Goal: Check status: Check status

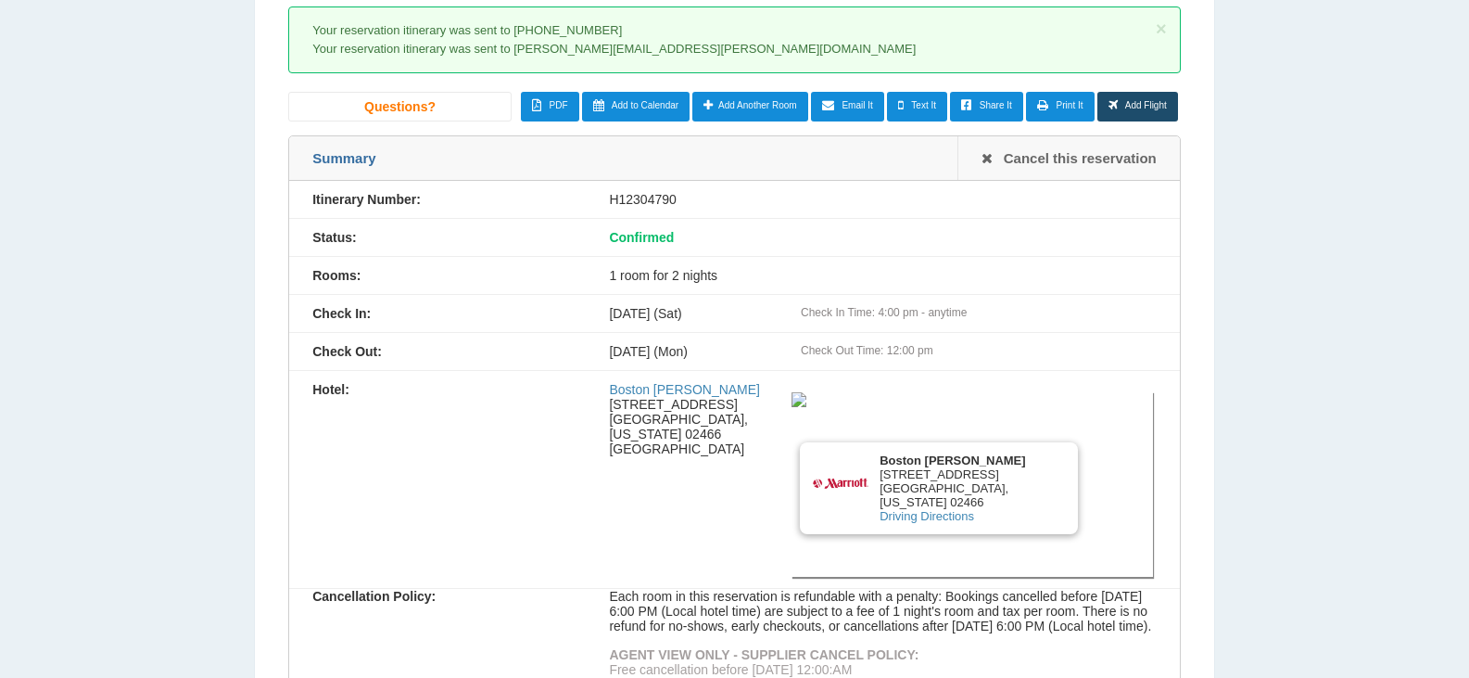
scroll to position [173, 0]
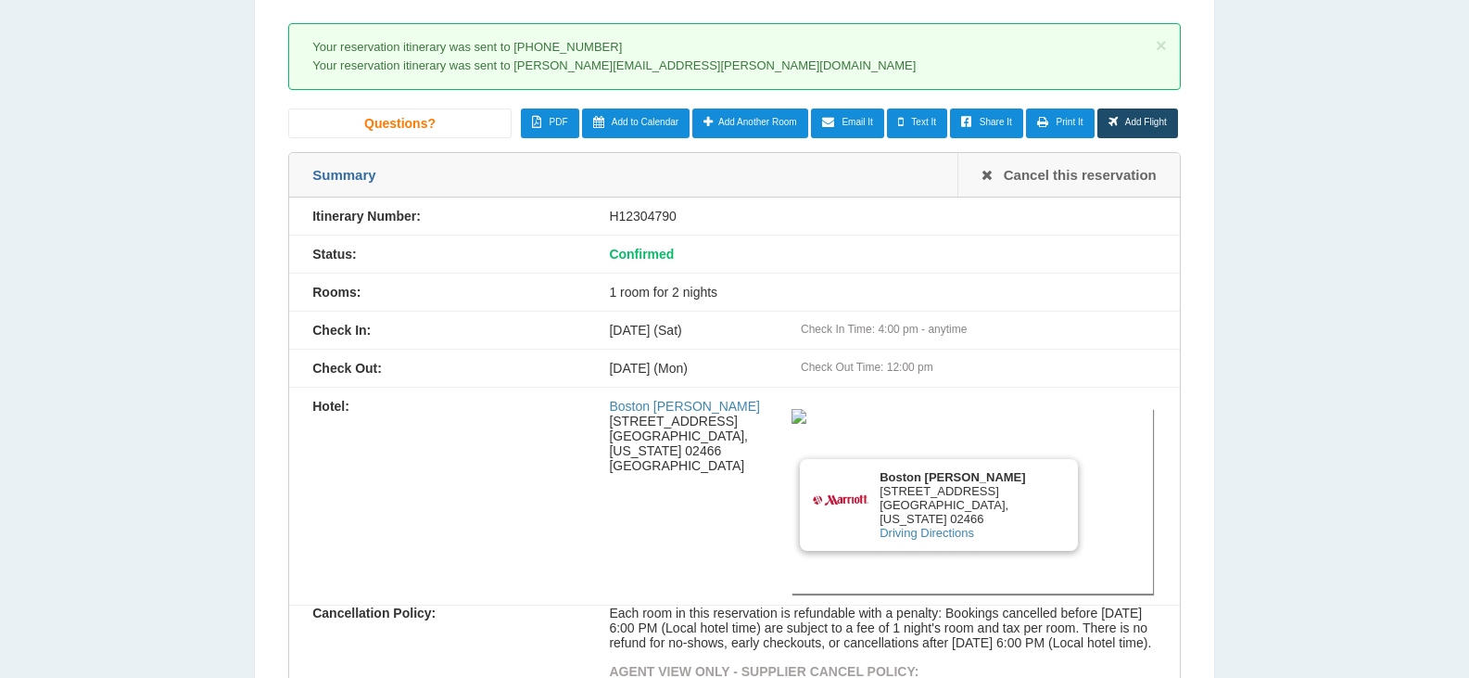
click at [645, 219] on div "H12304790" at bounding box center [882, 216] width 593 height 15
copy div "H12304790"
click at [662, 221] on div "H12304790" at bounding box center [882, 216] width 593 height 15
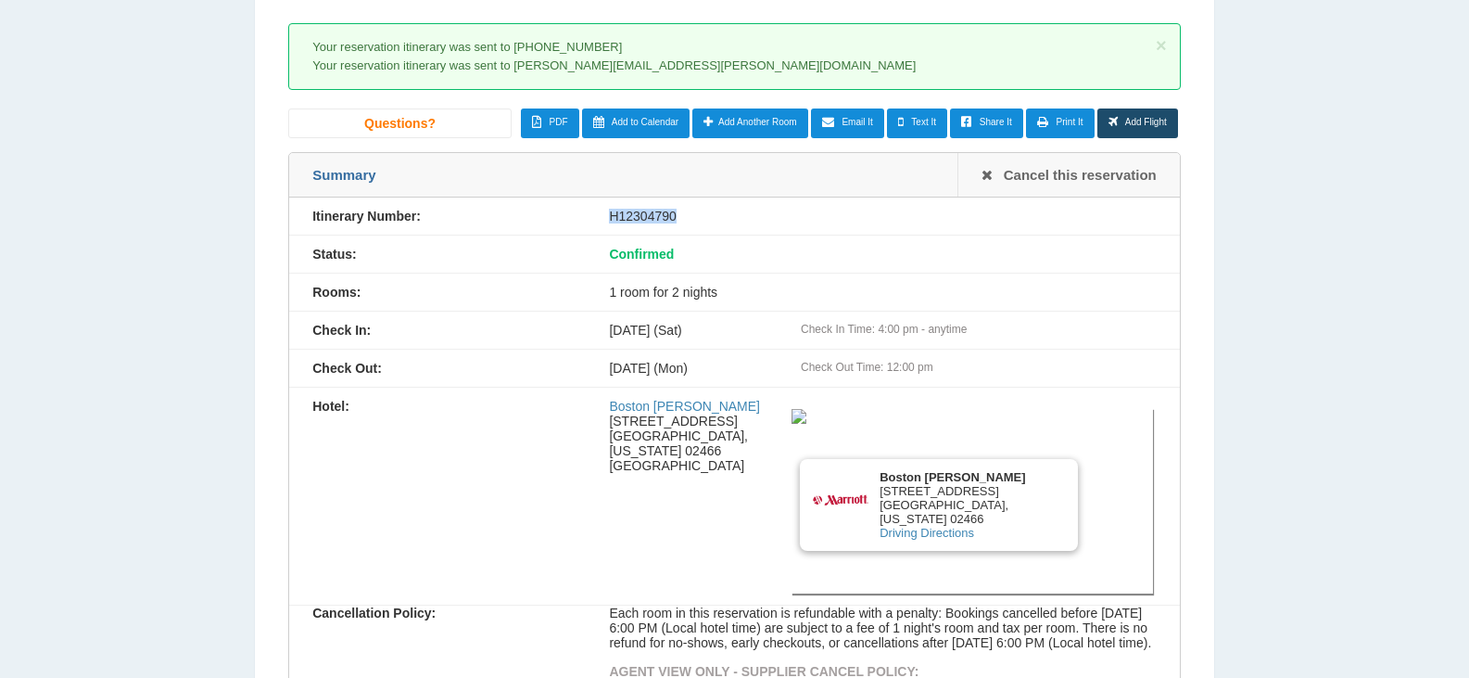
copy div "H12304790"
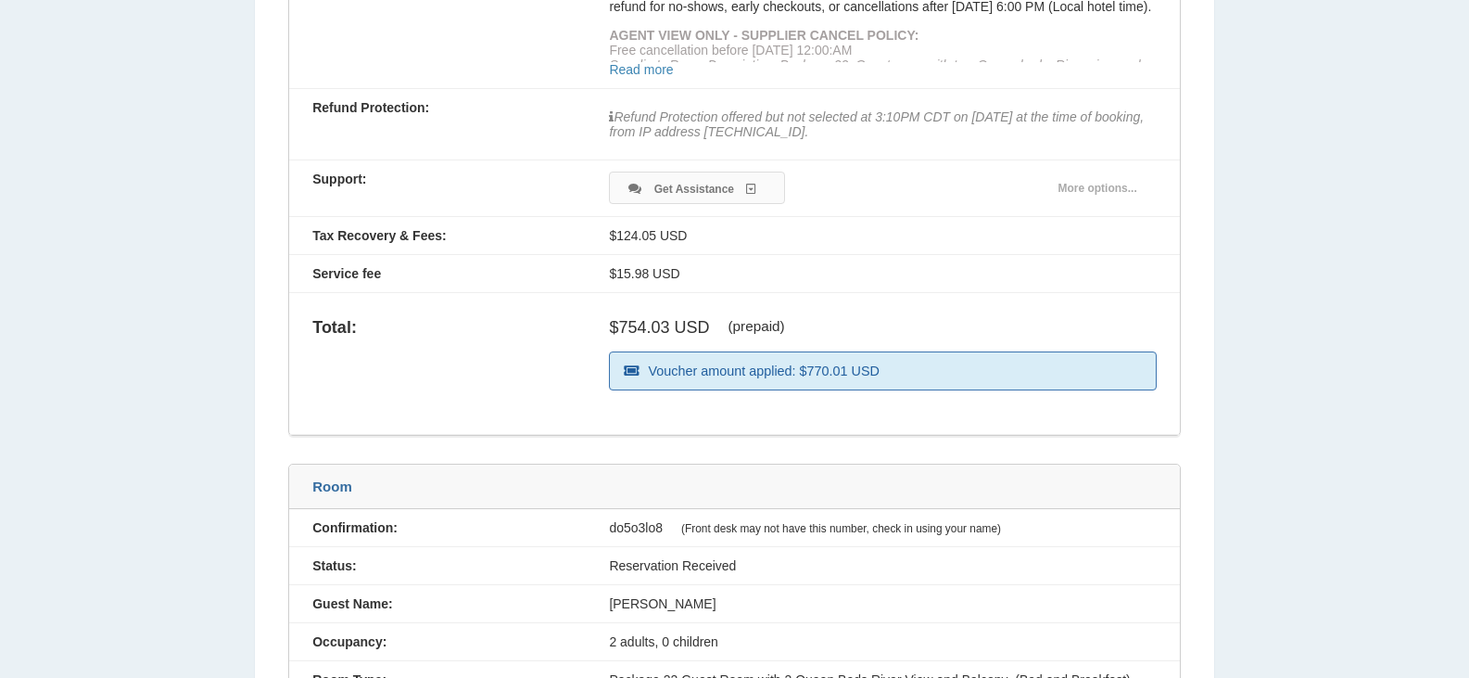
scroll to position [747, 0]
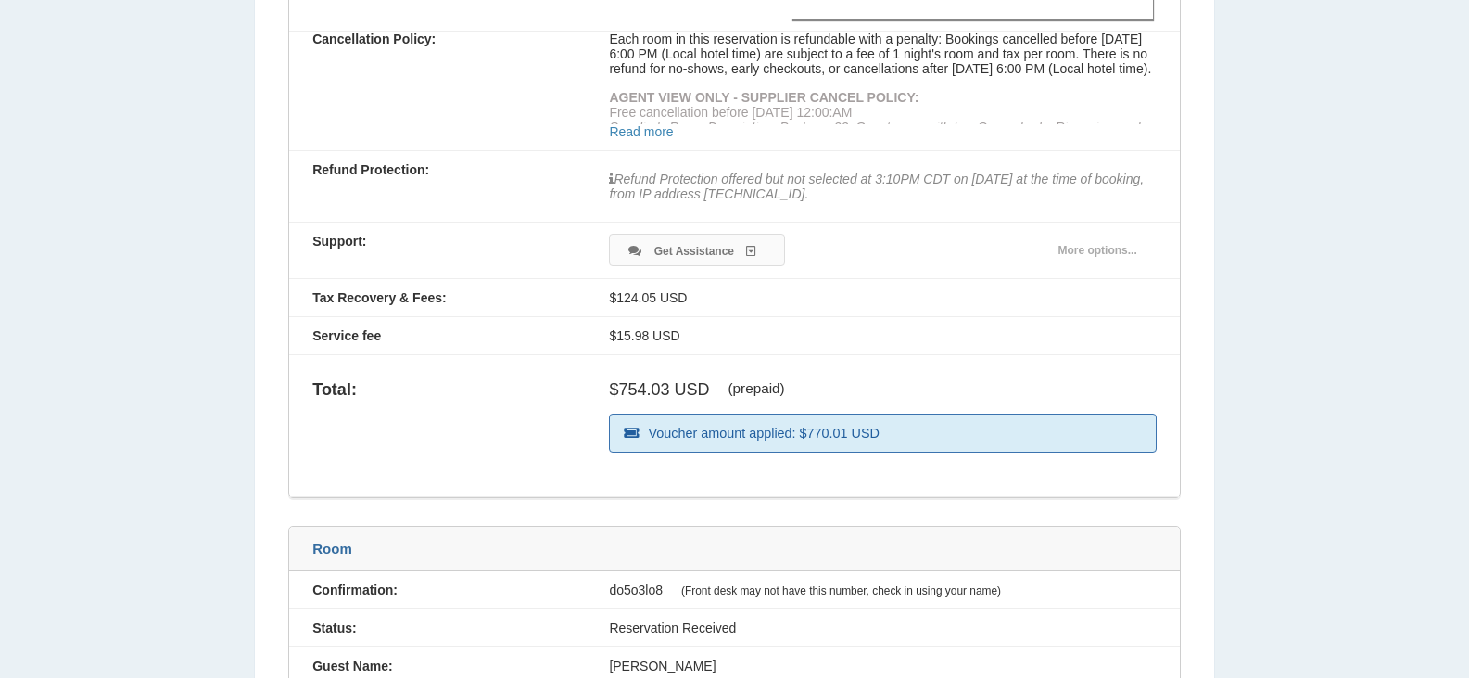
click at [451, 106] on div "Read more" at bounding box center [734, 92] width 891 height 120
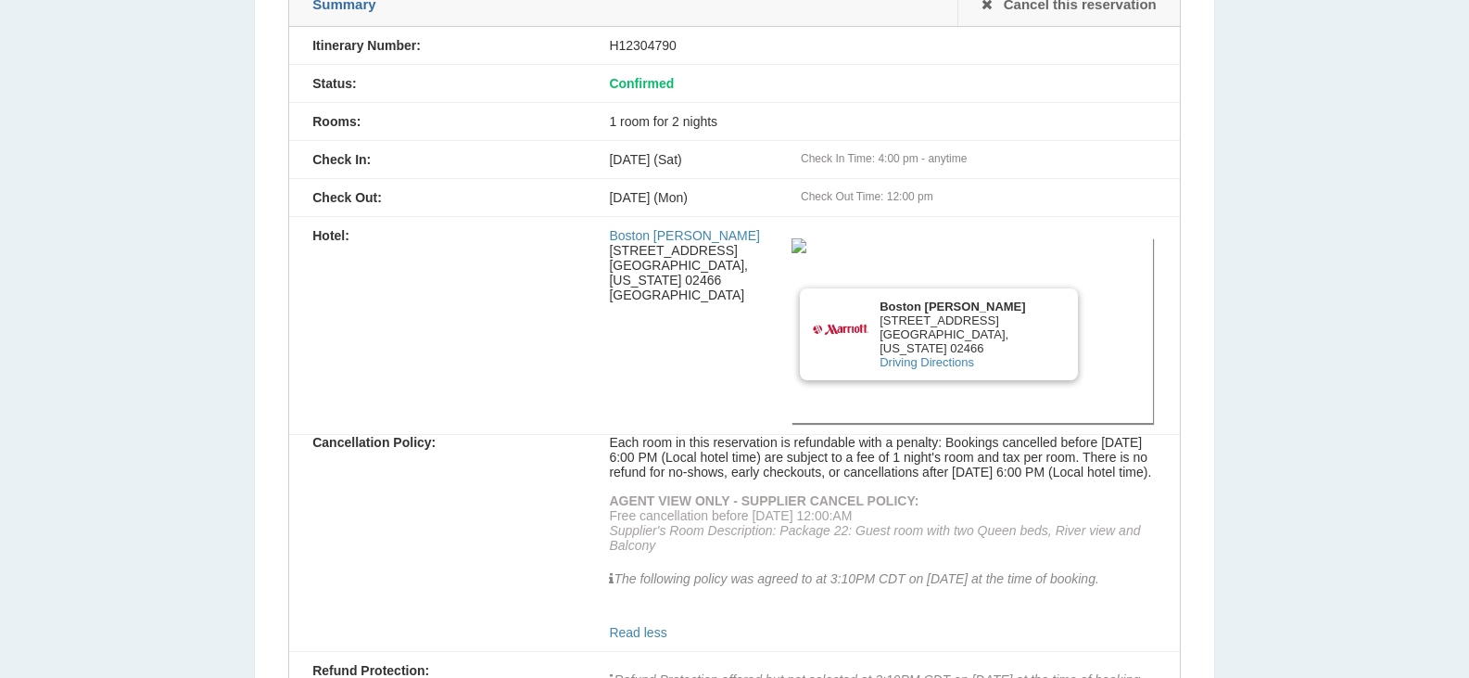
scroll to position [129, 0]
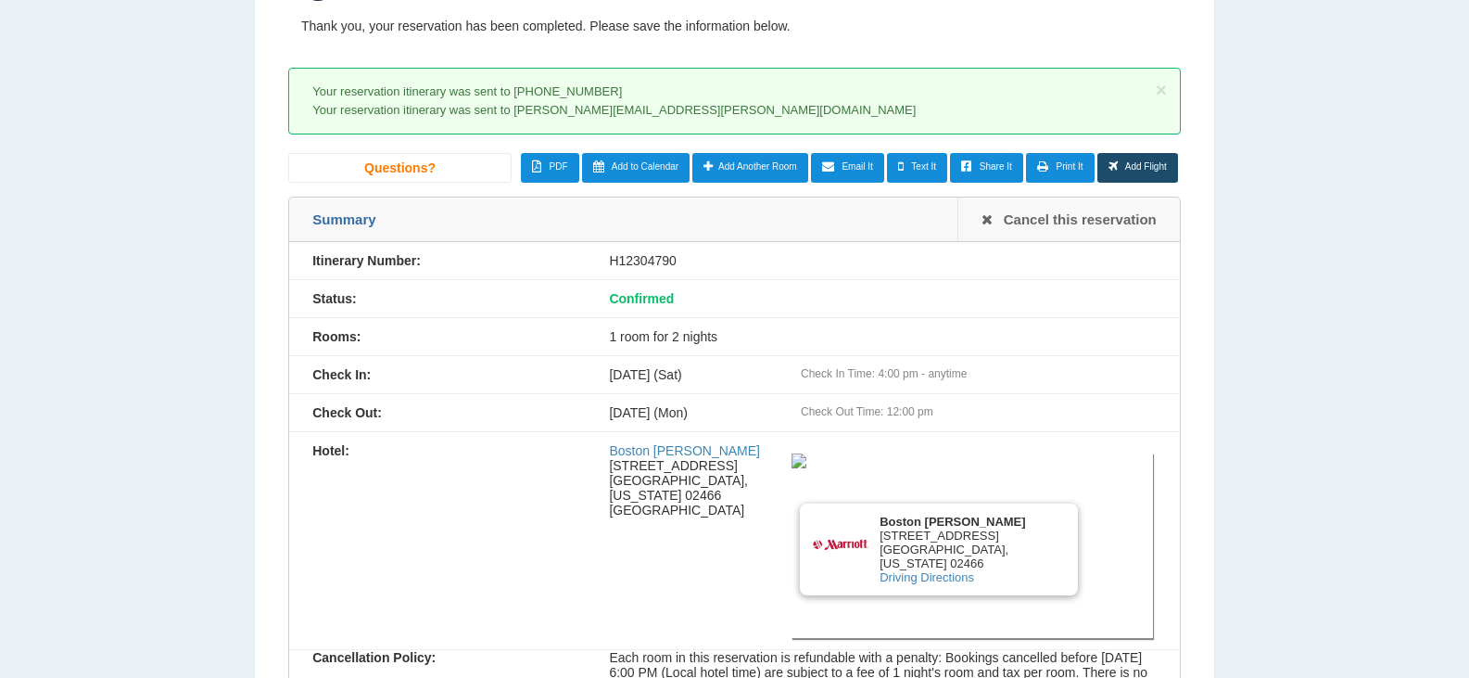
click at [656, 266] on div "H12304790" at bounding box center [882, 260] width 593 height 15
copy div "H12304790"
click at [560, 171] on span "PDF" at bounding box center [559, 166] width 19 height 10
